Goal: Ask a question

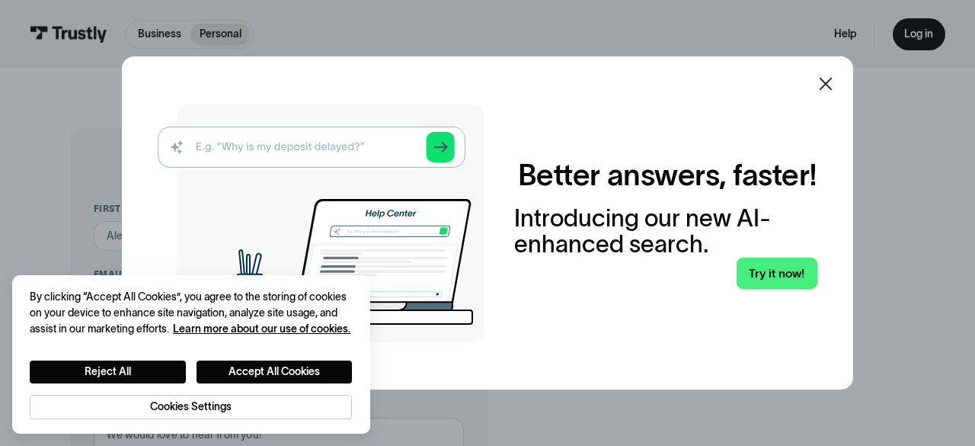
click at [825, 82] on icon at bounding box center [826, 83] width 13 height 13
